Goal: Book appointment/travel/reservation

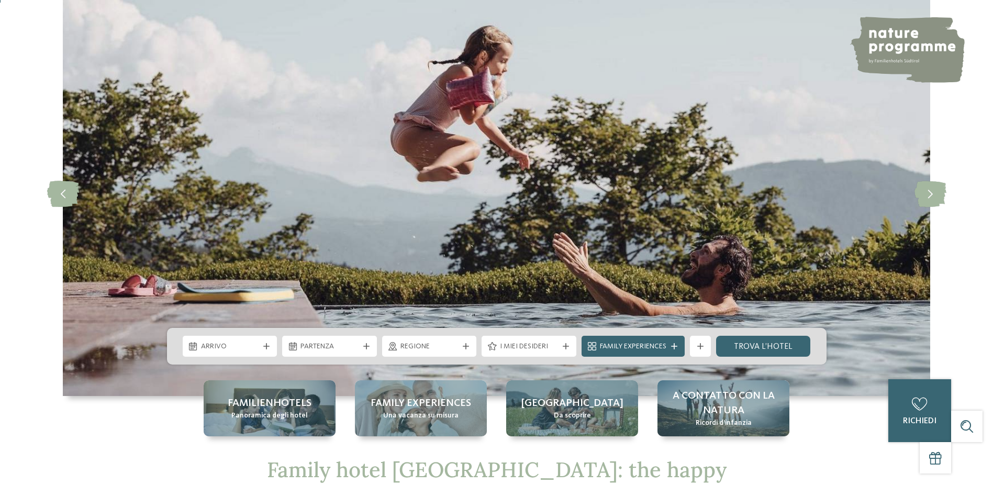
scroll to position [157, 0]
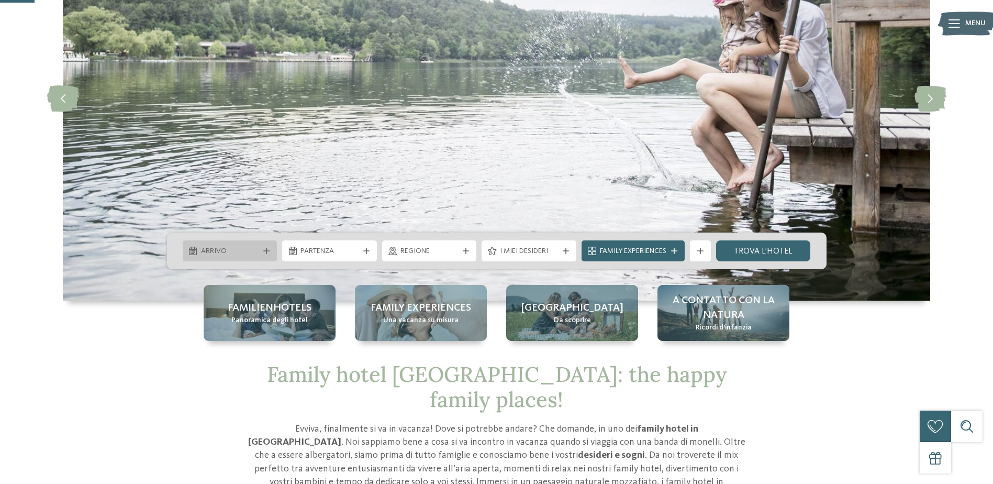
click at [268, 248] on icon at bounding box center [266, 251] width 6 height 6
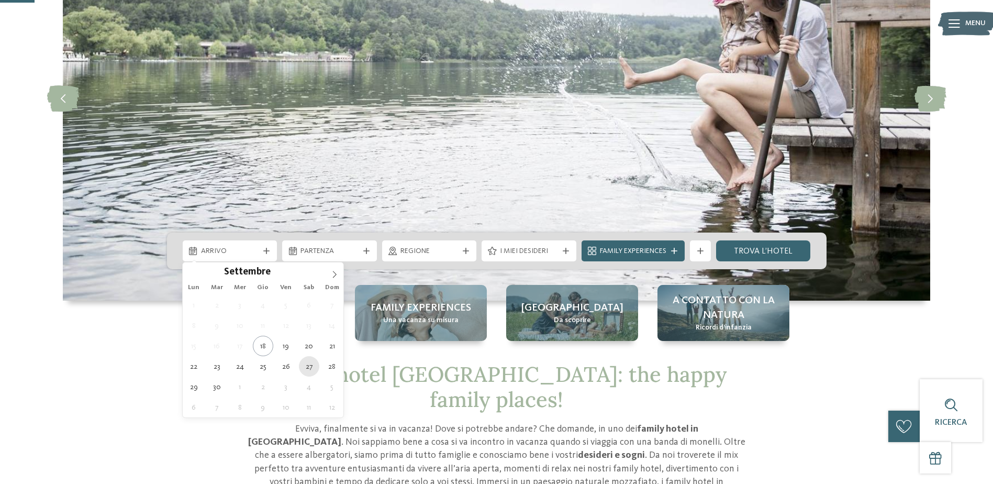
type div "27.09.2025"
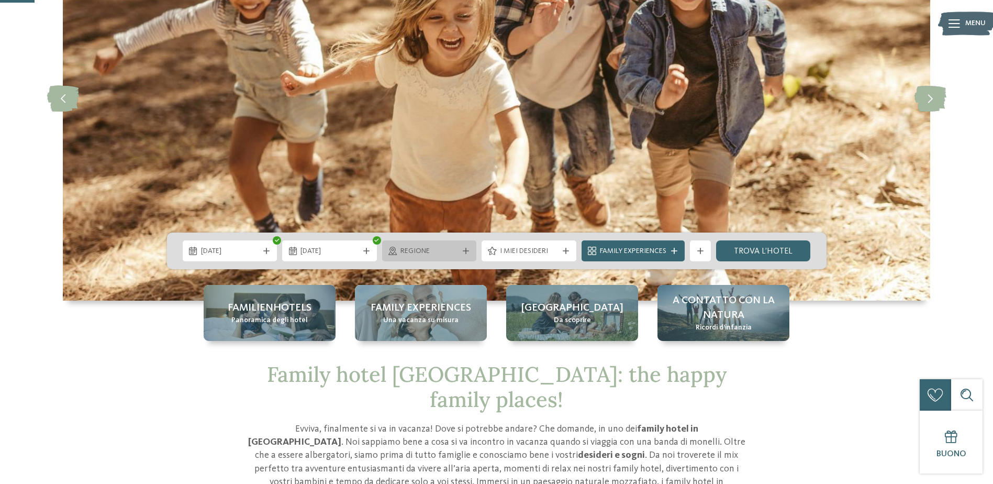
click at [465, 252] on icon at bounding box center [466, 251] width 6 height 6
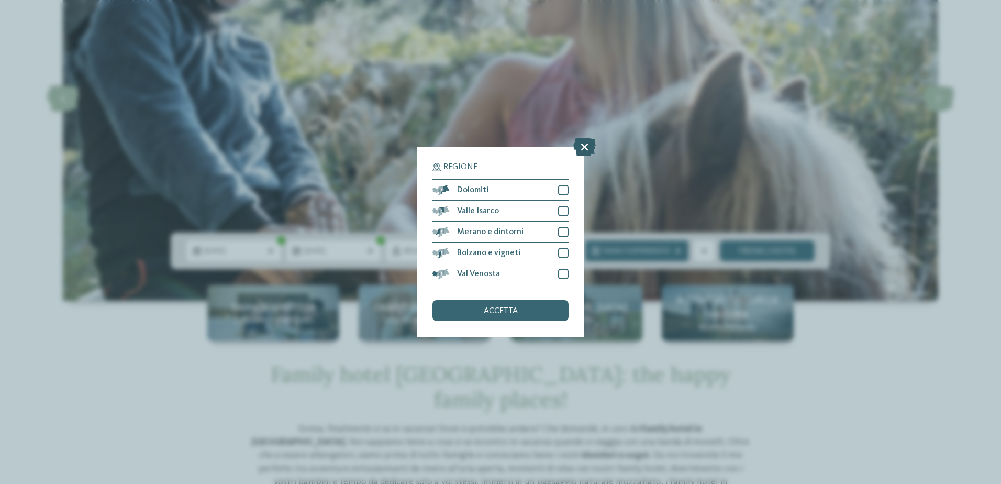
click at [585, 148] on icon at bounding box center [584, 147] width 23 height 18
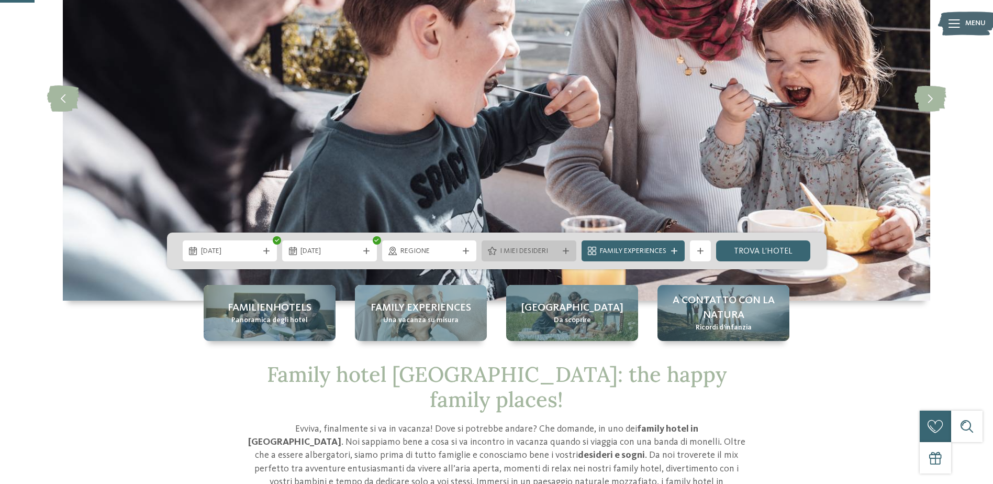
click at [568, 249] on icon at bounding box center [566, 251] width 6 height 6
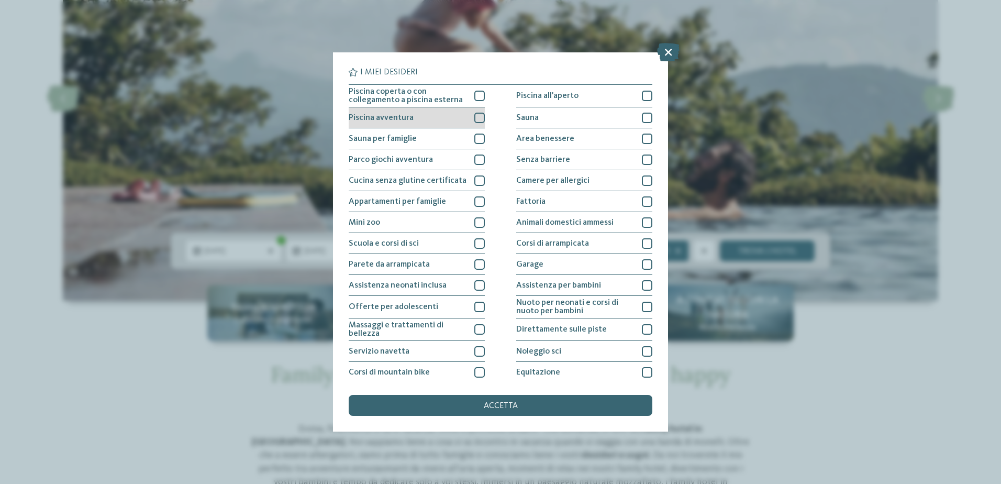
click at [477, 116] on div at bounding box center [479, 118] width 10 height 10
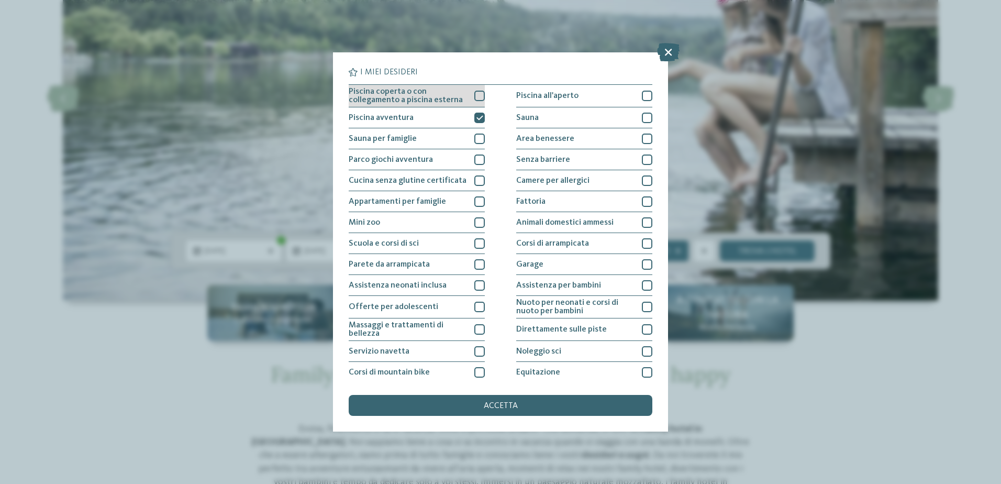
click at [478, 97] on div at bounding box center [479, 96] width 10 height 10
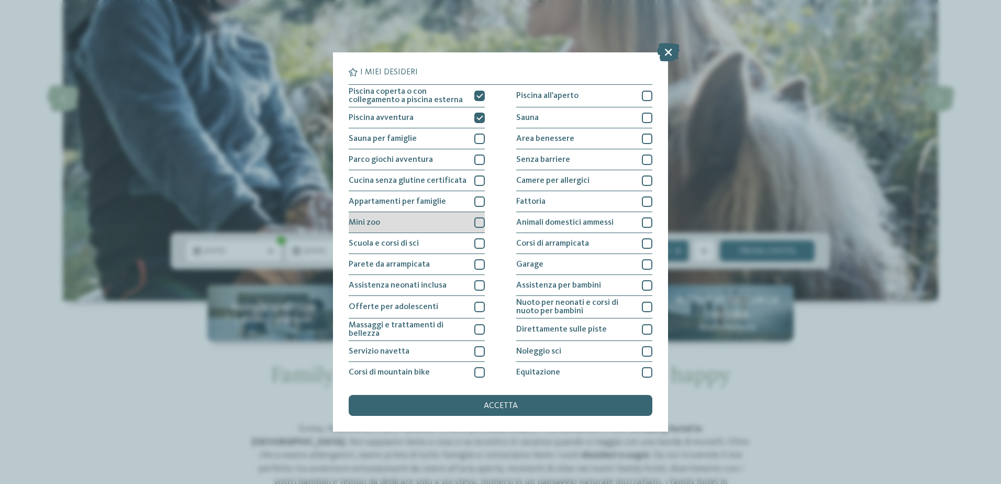
click at [477, 225] on div at bounding box center [479, 222] width 10 height 10
click at [477, 264] on div at bounding box center [479, 264] width 10 height 10
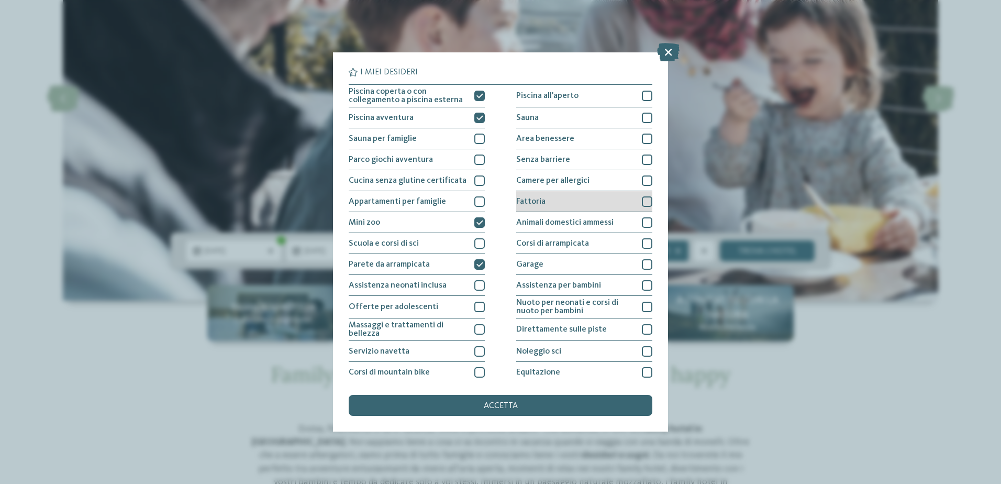
click at [644, 203] on div at bounding box center [647, 201] width 10 height 10
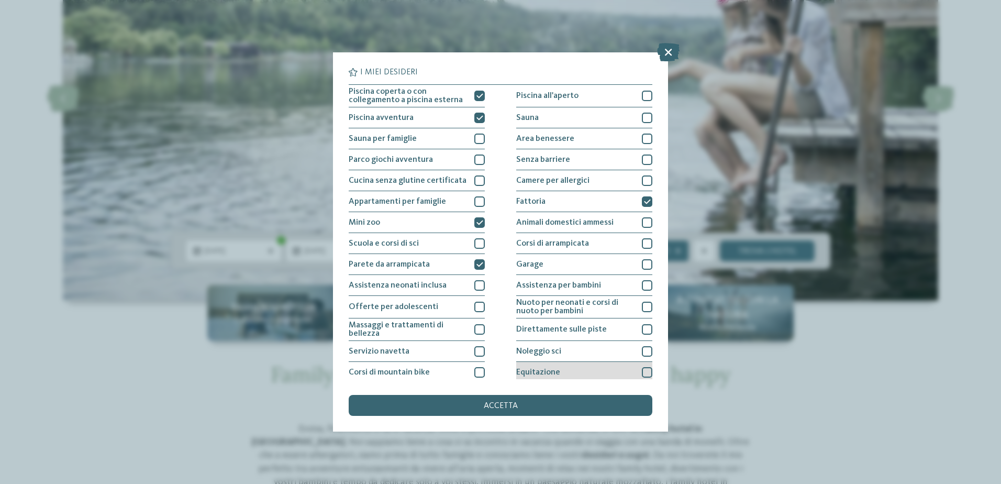
click at [642, 371] on div at bounding box center [647, 372] width 10 height 10
click at [530, 412] on div "accetta" at bounding box center [501, 405] width 304 height 21
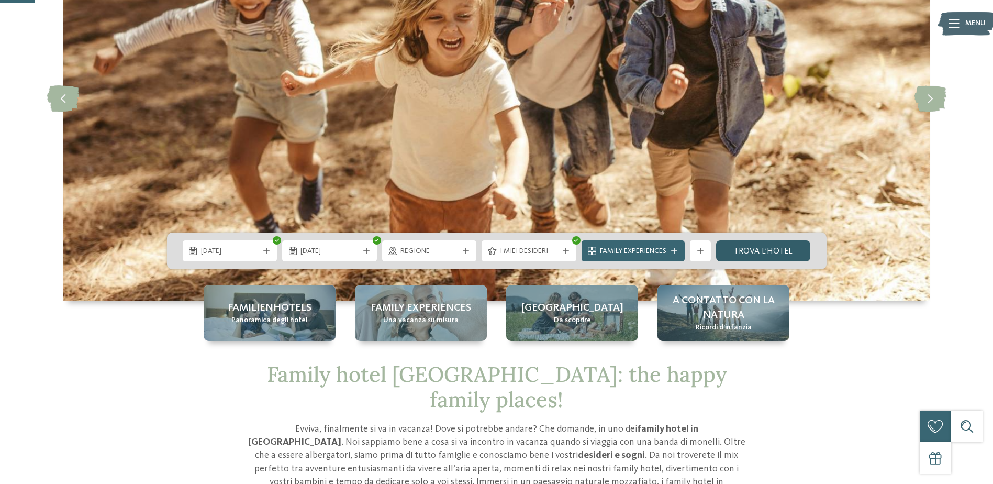
click at [776, 247] on link "trova l’hotel" at bounding box center [763, 250] width 95 height 21
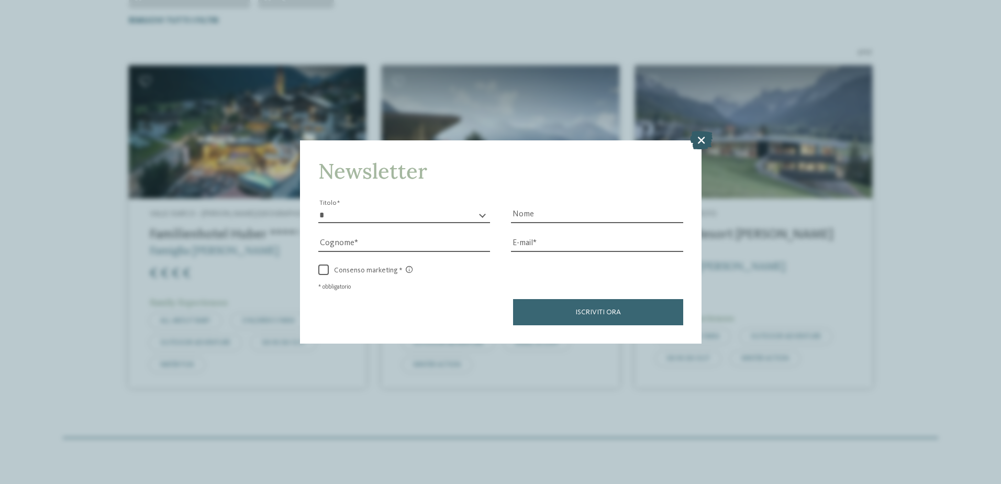
click at [698, 140] on icon at bounding box center [701, 139] width 23 height 18
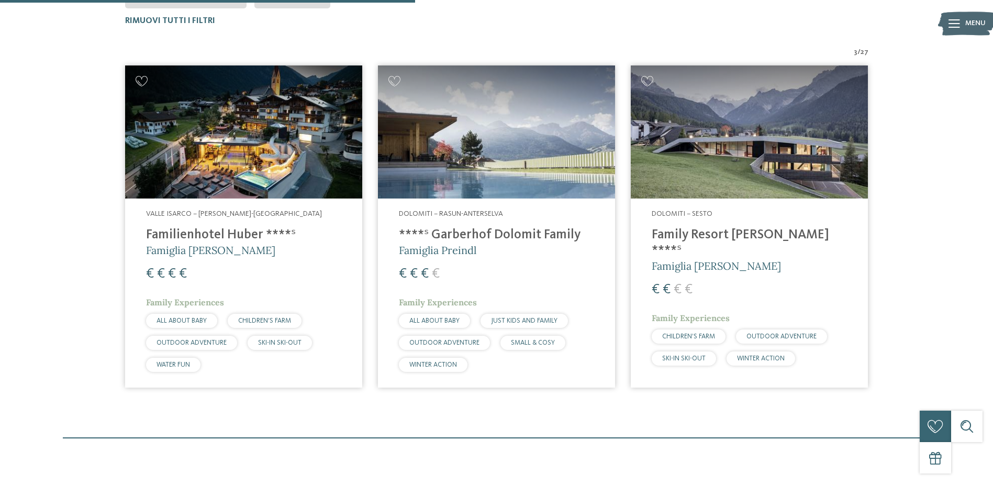
click at [274, 178] on img at bounding box center [243, 131] width 237 height 133
click at [732, 187] on img at bounding box center [749, 131] width 237 height 133
click at [251, 235] on h4 "Familienhotel Huber ****ˢ" at bounding box center [243, 235] width 195 height 16
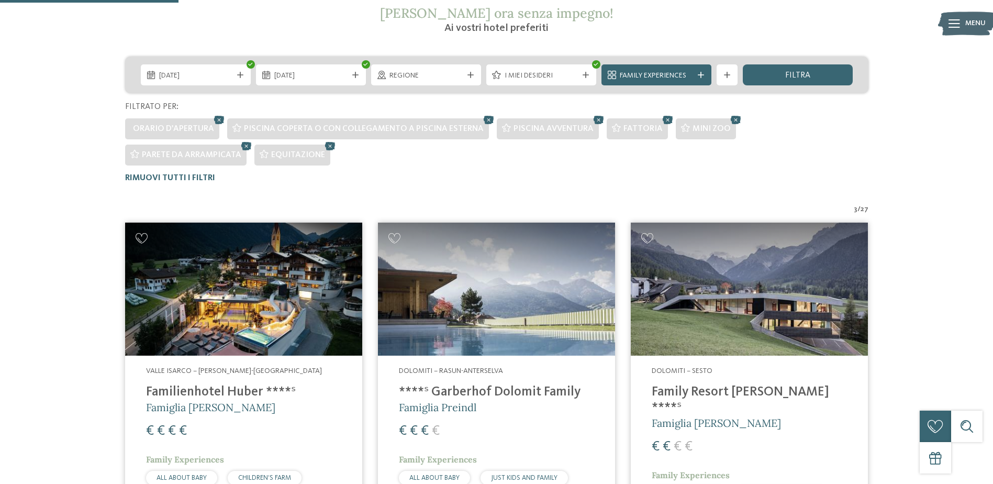
scroll to position [160, 0]
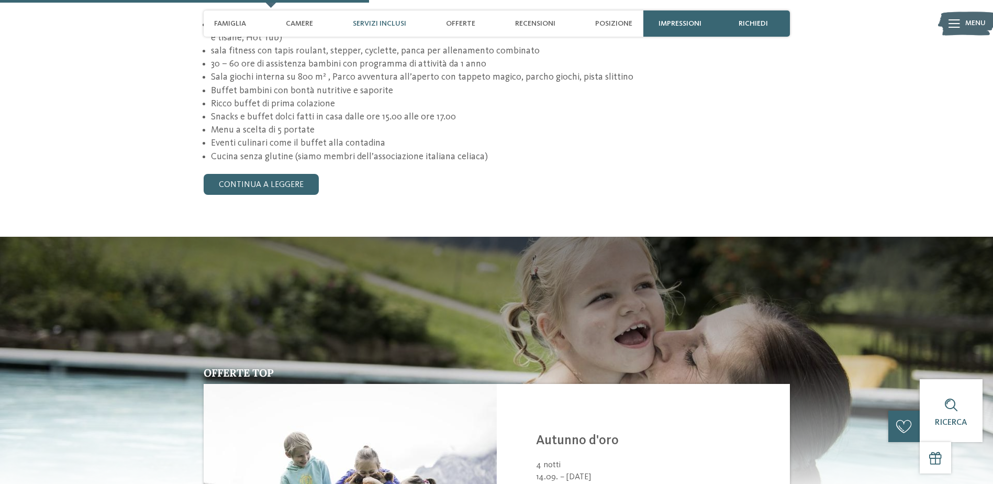
scroll to position [942, 0]
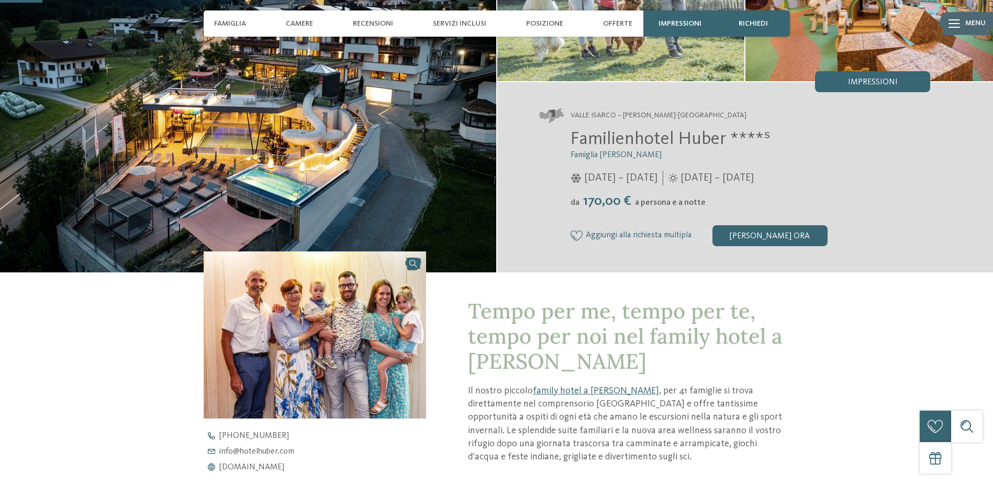
click at [754, 177] on span "[DATE] – [DATE]" at bounding box center [717, 178] width 73 height 15
